Goal: Task Accomplishment & Management: Manage account settings

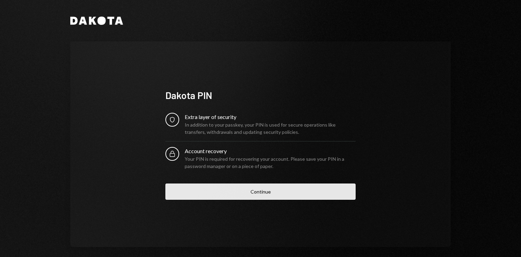
click at [265, 194] on button "Continue" at bounding box center [260, 191] width 190 height 16
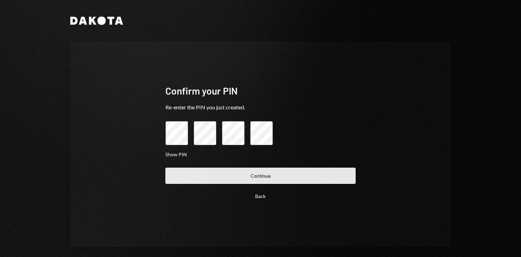
click at [278, 173] on button "Continue" at bounding box center [260, 175] width 190 height 16
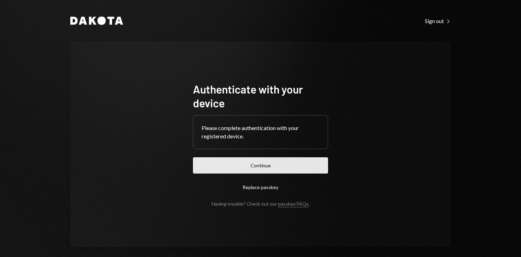
click at [256, 164] on button "Continue" at bounding box center [260, 165] width 135 height 16
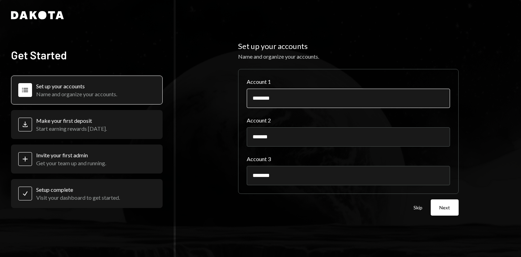
click at [321, 102] on input "********" at bounding box center [348, 98] width 203 height 19
click at [274, 99] on input "********" at bounding box center [348, 98] width 203 height 19
click at [441, 199] on button "Next" at bounding box center [445, 207] width 28 height 16
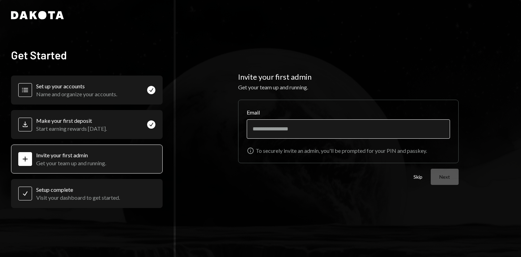
click at [325, 132] on input "Email" at bounding box center [348, 128] width 203 height 19
type input "******"
type input "**********"
click at [431, 168] on button "Next" at bounding box center [445, 176] width 28 height 16
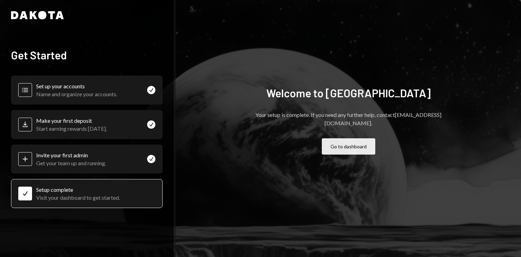
click at [338, 142] on button "Go to dashboard" at bounding box center [348, 146] width 53 height 16
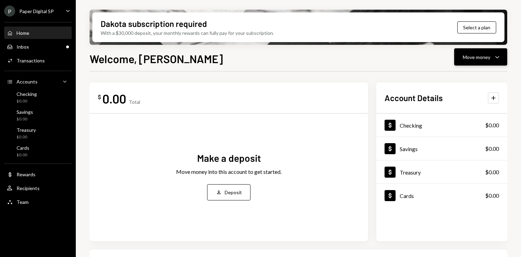
click at [480, 61] on button "Move money Caret Down" at bounding box center [480, 56] width 53 height 17
click at [482, 60] on div "Move money" at bounding box center [477, 56] width 28 height 7
click at [480, 28] on button "Select a plan" at bounding box center [476, 27] width 39 height 12
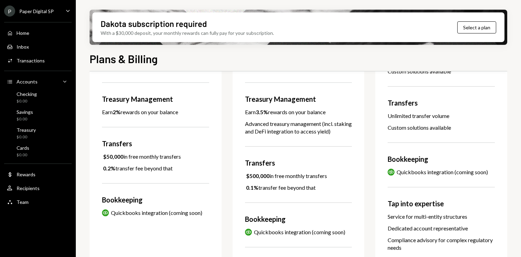
scroll to position [258, 0]
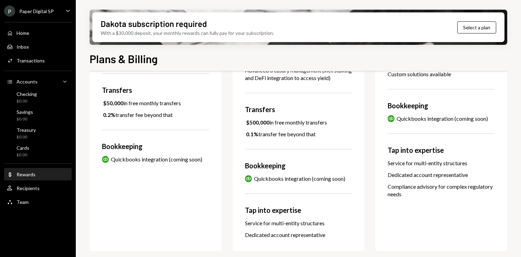
click at [41, 174] on div "Dollar Rewards" at bounding box center [38, 174] width 62 height 6
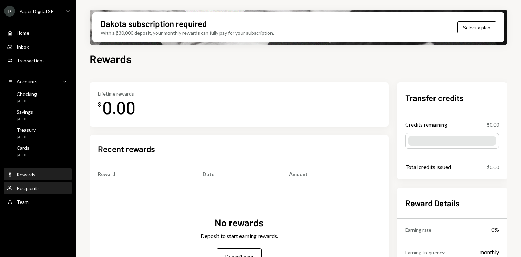
click at [49, 186] on div "User Recipients" at bounding box center [38, 188] width 62 height 6
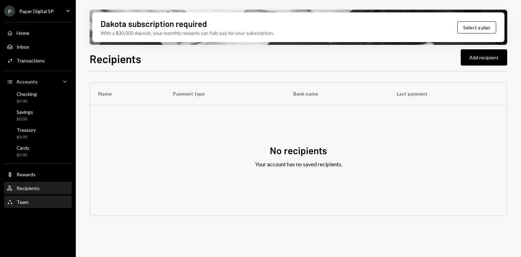
click at [46, 203] on div "Team Team" at bounding box center [38, 202] width 62 height 6
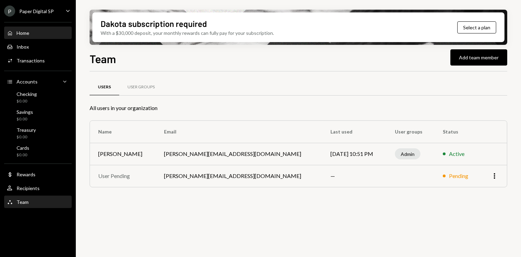
click at [51, 35] on div "Home Home" at bounding box center [38, 33] width 62 height 6
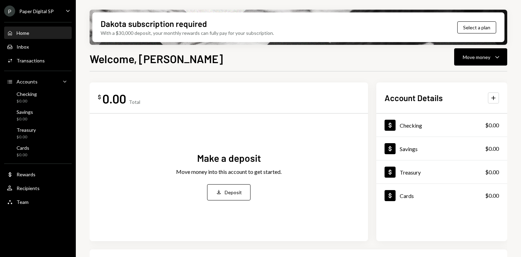
click at [58, 10] on div "P Paper Digital SP Caret Down" at bounding box center [38, 11] width 76 height 11
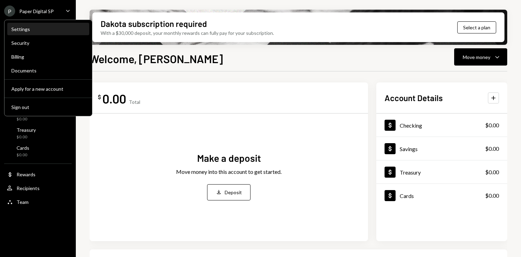
click at [53, 27] on div "Settings" at bounding box center [48, 29] width 74 height 6
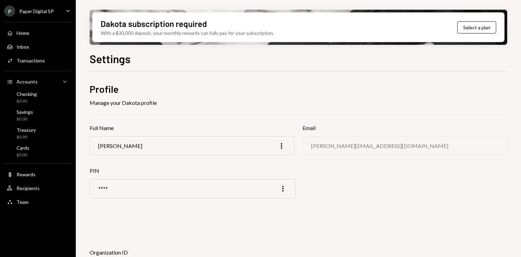
click at [51, 12] on div "Paper Digital SP" at bounding box center [36, 11] width 34 height 6
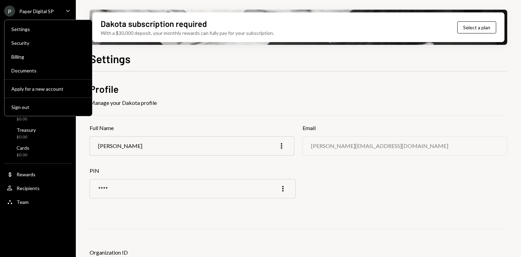
click at [180, 85] on h2 "Profile" at bounding box center [299, 88] width 418 height 13
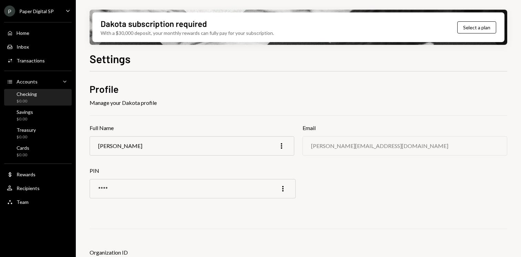
click at [43, 95] on div "Checking $0.00" at bounding box center [38, 97] width 62 height 13
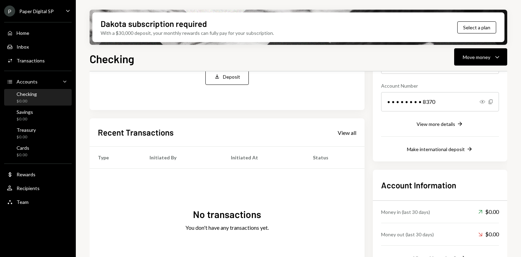
scroll to position [118, 0]
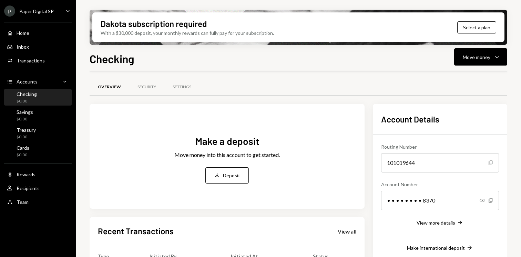
scroll to position [118, 0]
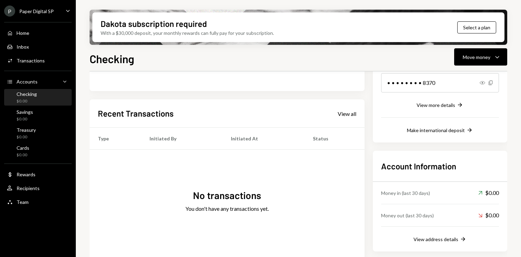
click at [456, 30] on div "Dakota subscription required With a $30,000 deposit, your monthly rewards can f…" at bounding box center [298, 27] width 412 height 30
click at [471, 28] on button "Select a plan" at bounding box center [476, 27] width 39 height 12
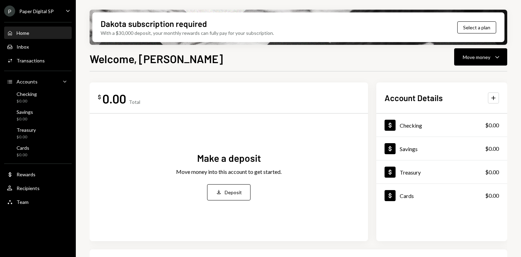
click at [51, 10] on div "Paper Digital SP" at bounding box center [36, 11] width 34 height 6
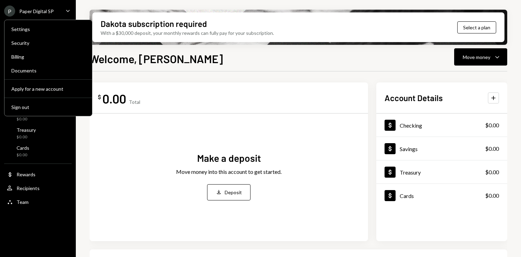
click at [177, 223] on div "Make a deposit Move money into this account to get started. Deposit Deposit" at bounding box center [229, 176] width 262 height 114
